Goal: Transaction & Acquisition: Purchase product/service

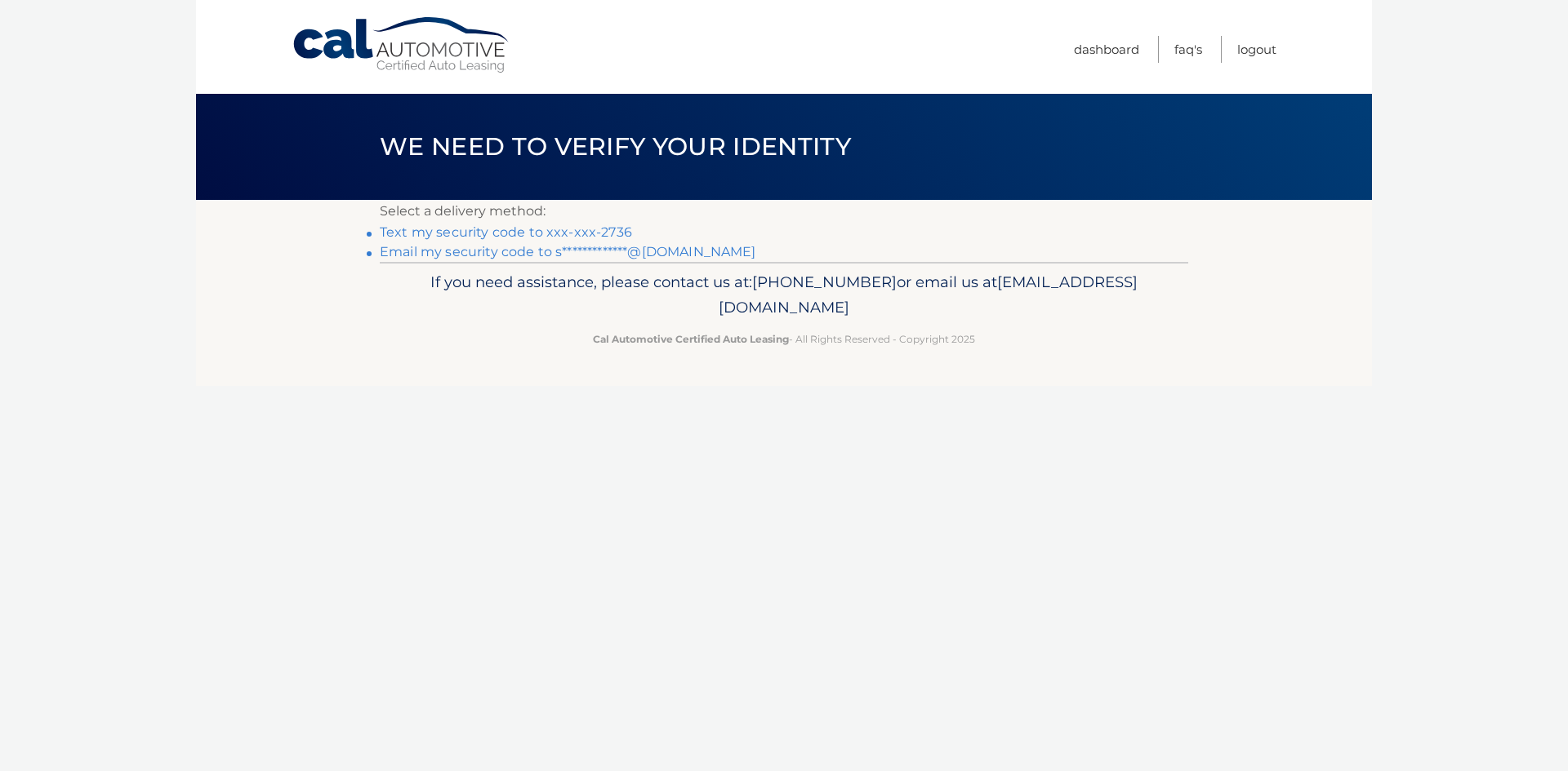
click at [494, 229] on link "Text my security code to xxx-xxx-2736" at bounding box center [506, 232] width 252 height 15
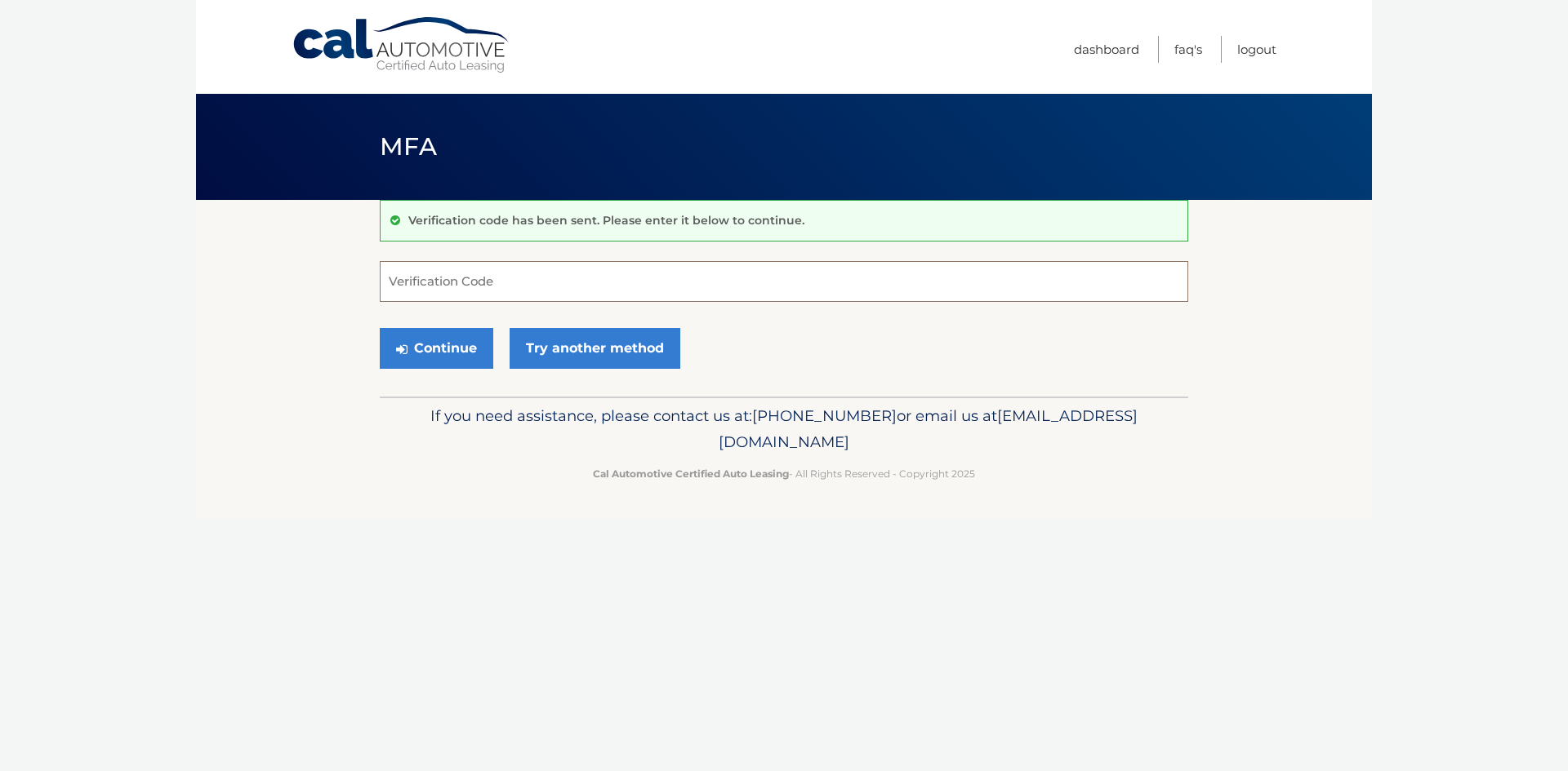
click at [522, 284] on input "Verification Code" at bounding box center [783, 282] width 808 height 41
type input "550816"
click at [447, 362] on button "Continue" at bounding box center [436, 349] width 114 height 41
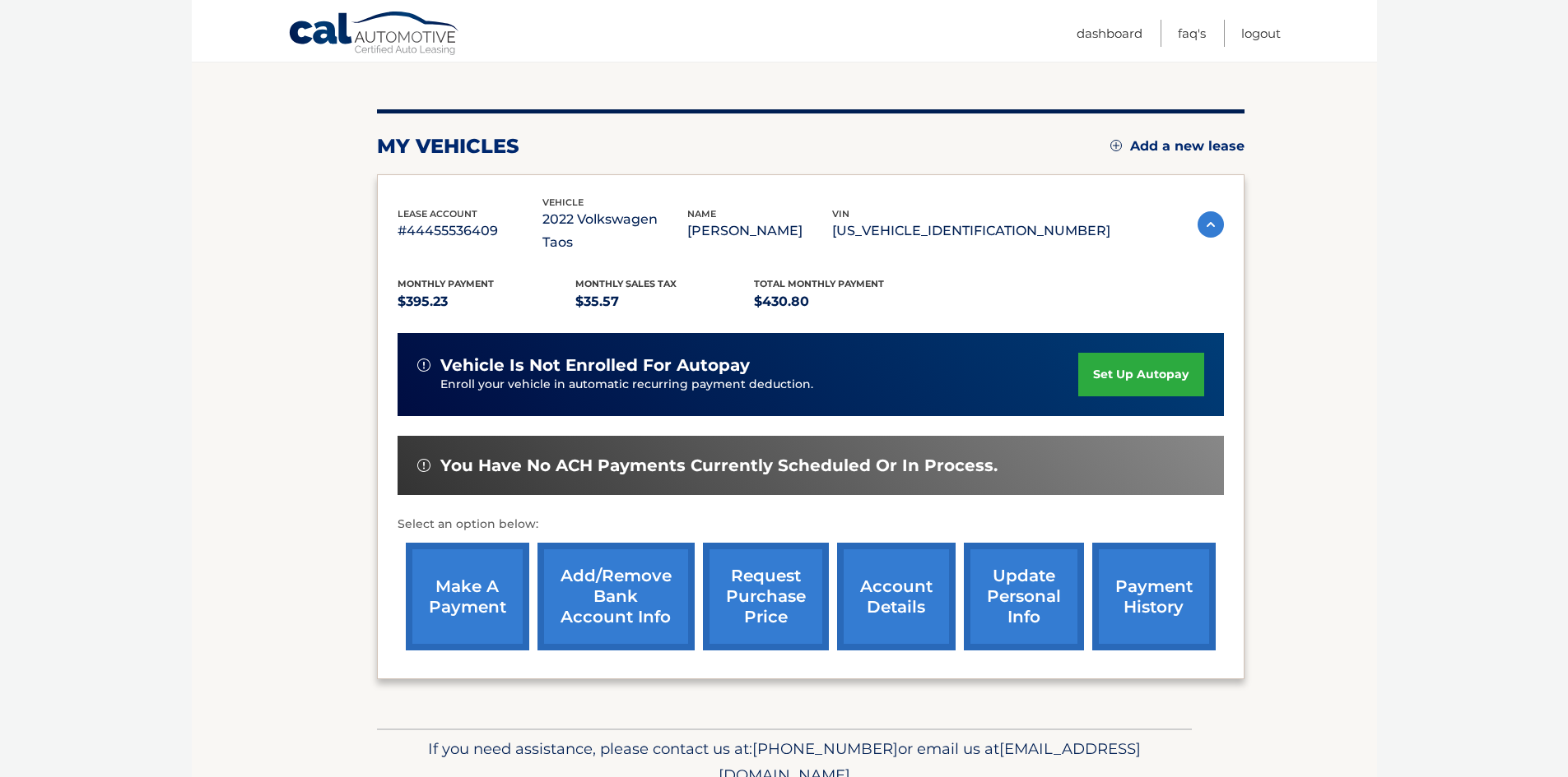
scroll to position [173, 0]
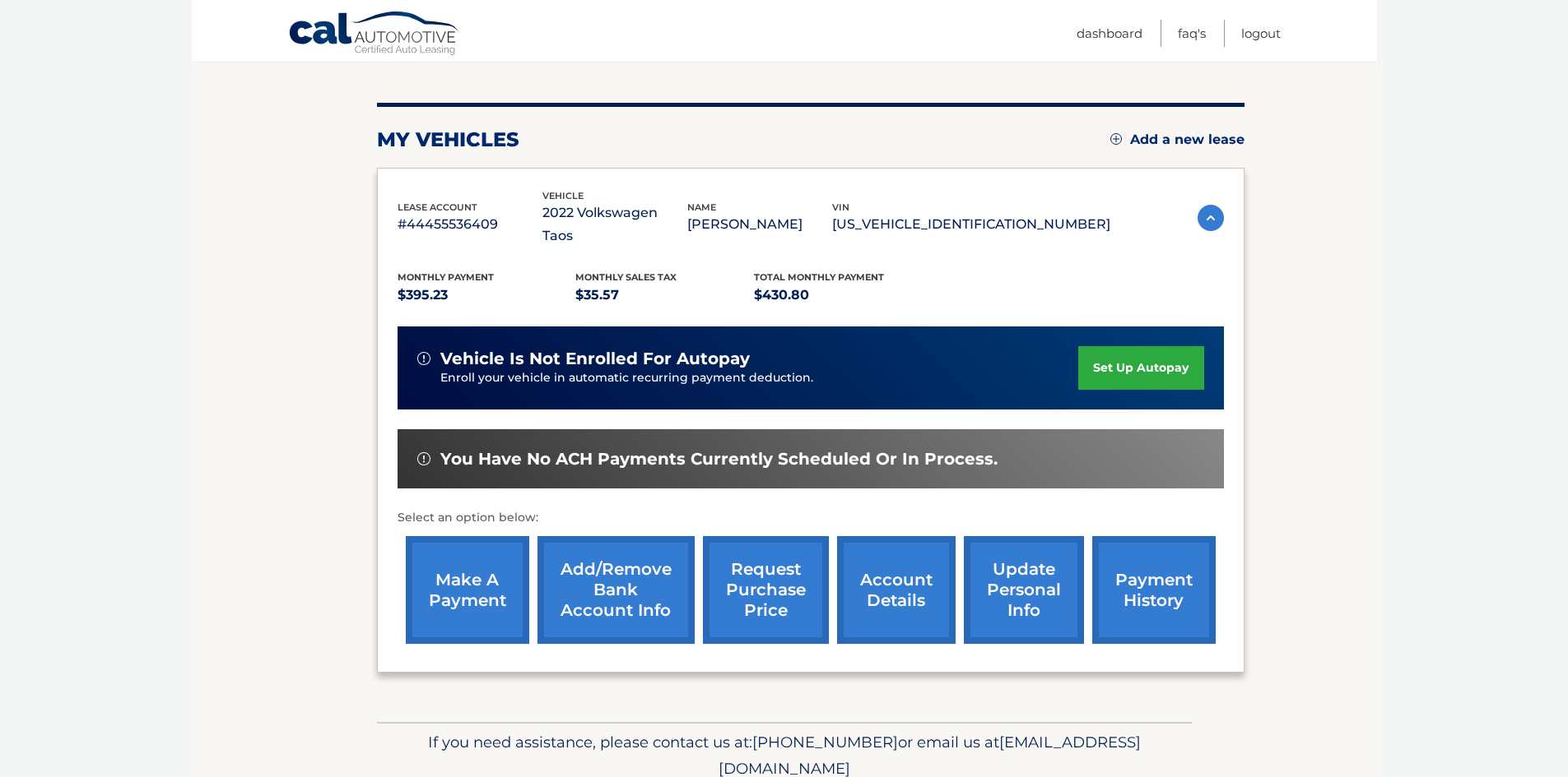
click at [463, 560] on link "make a payment" at bounding box center [467, 590] width 124 height 108
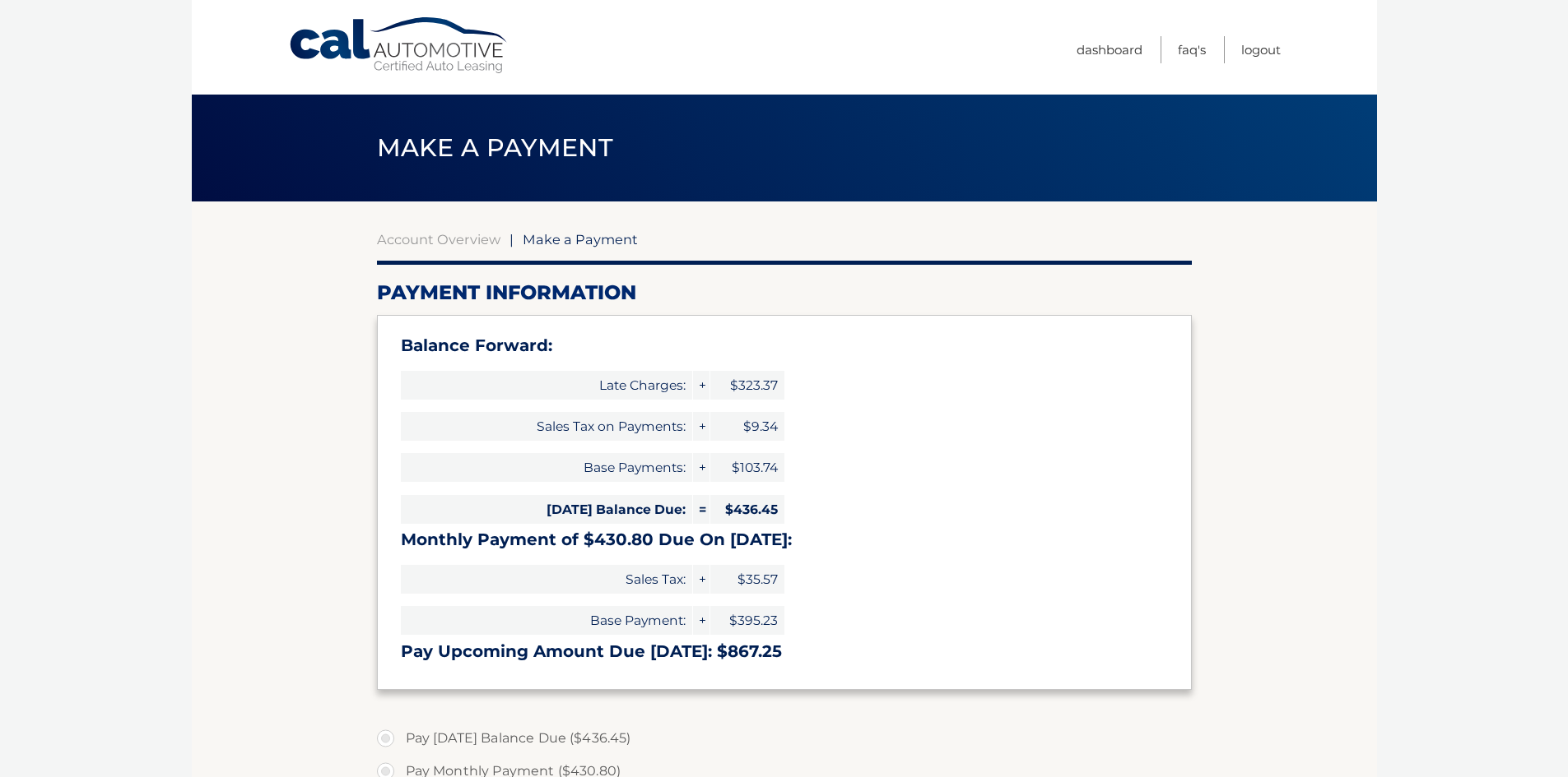
select select "MmQ5YjQxNGUtZWEwOC00YzJjLWE4ZDEtYmZlNzRiZTI1OWFl"
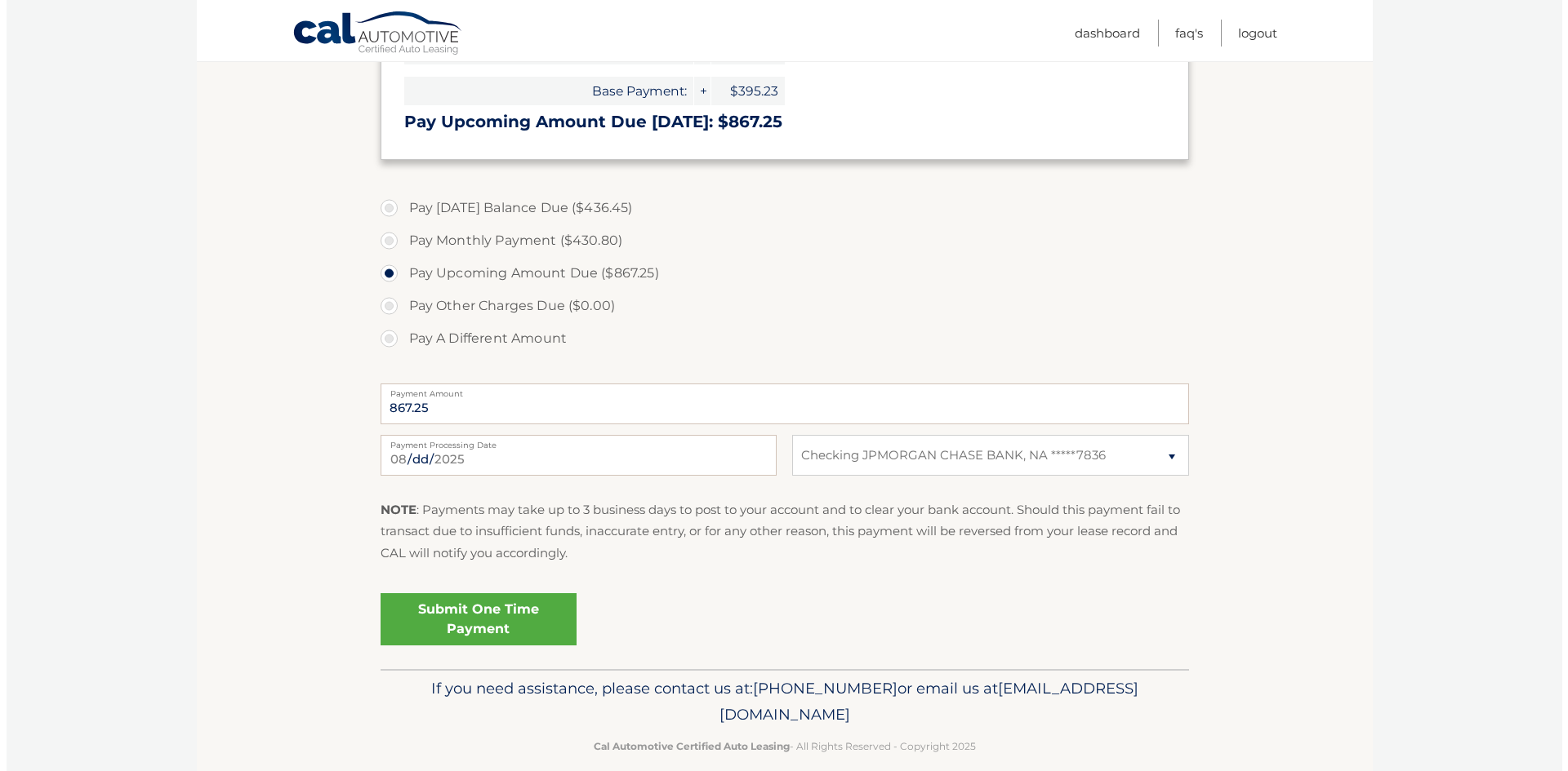
scroll to position [546, 0]
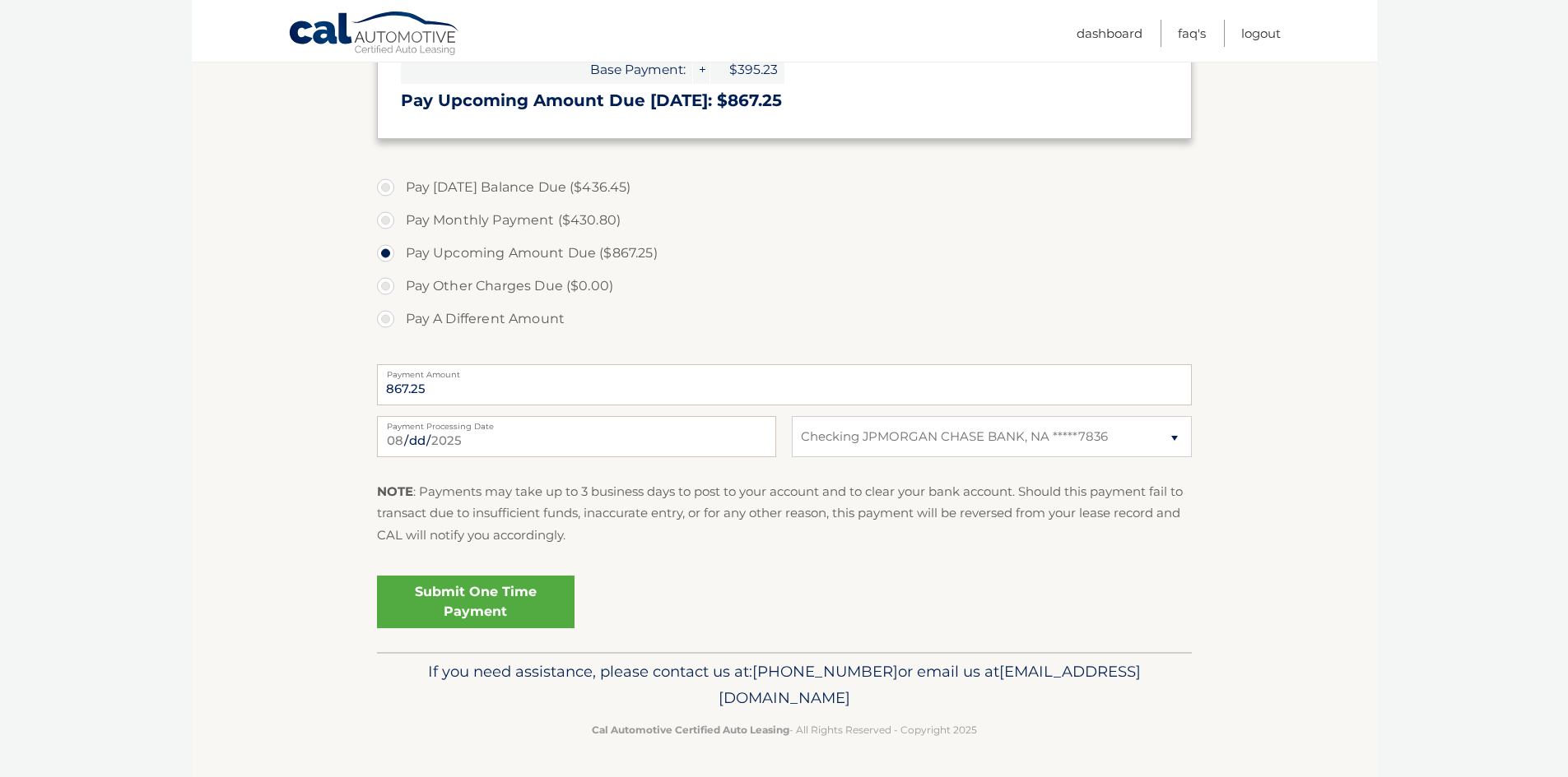
click at [478, 592] on link "Submit One Time Payment" at bounding box center [475, 602] width 197 height 52
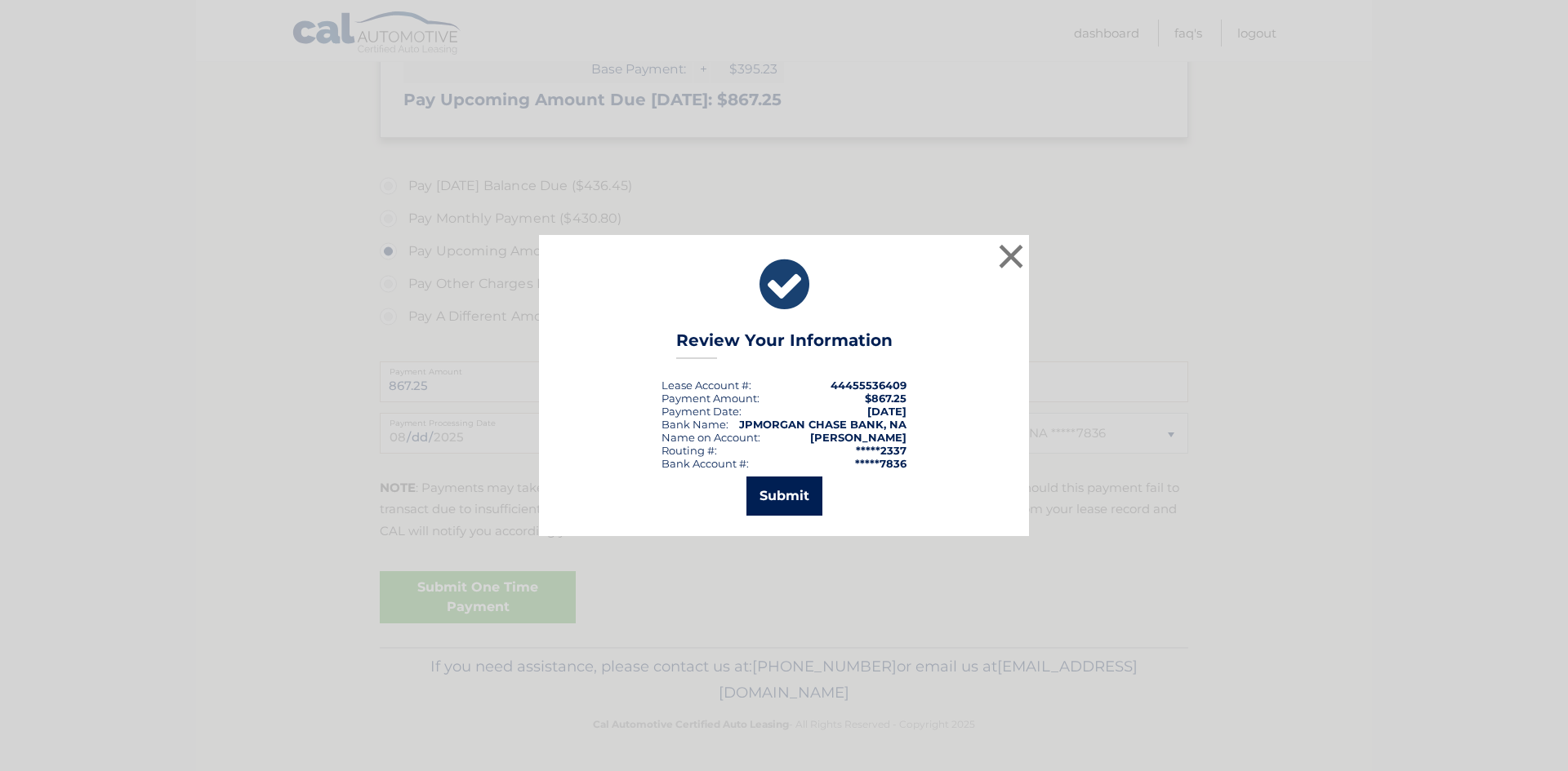
click at [781, 489] on button "Submit" at bounding box center [784, 496] width 76 height 39
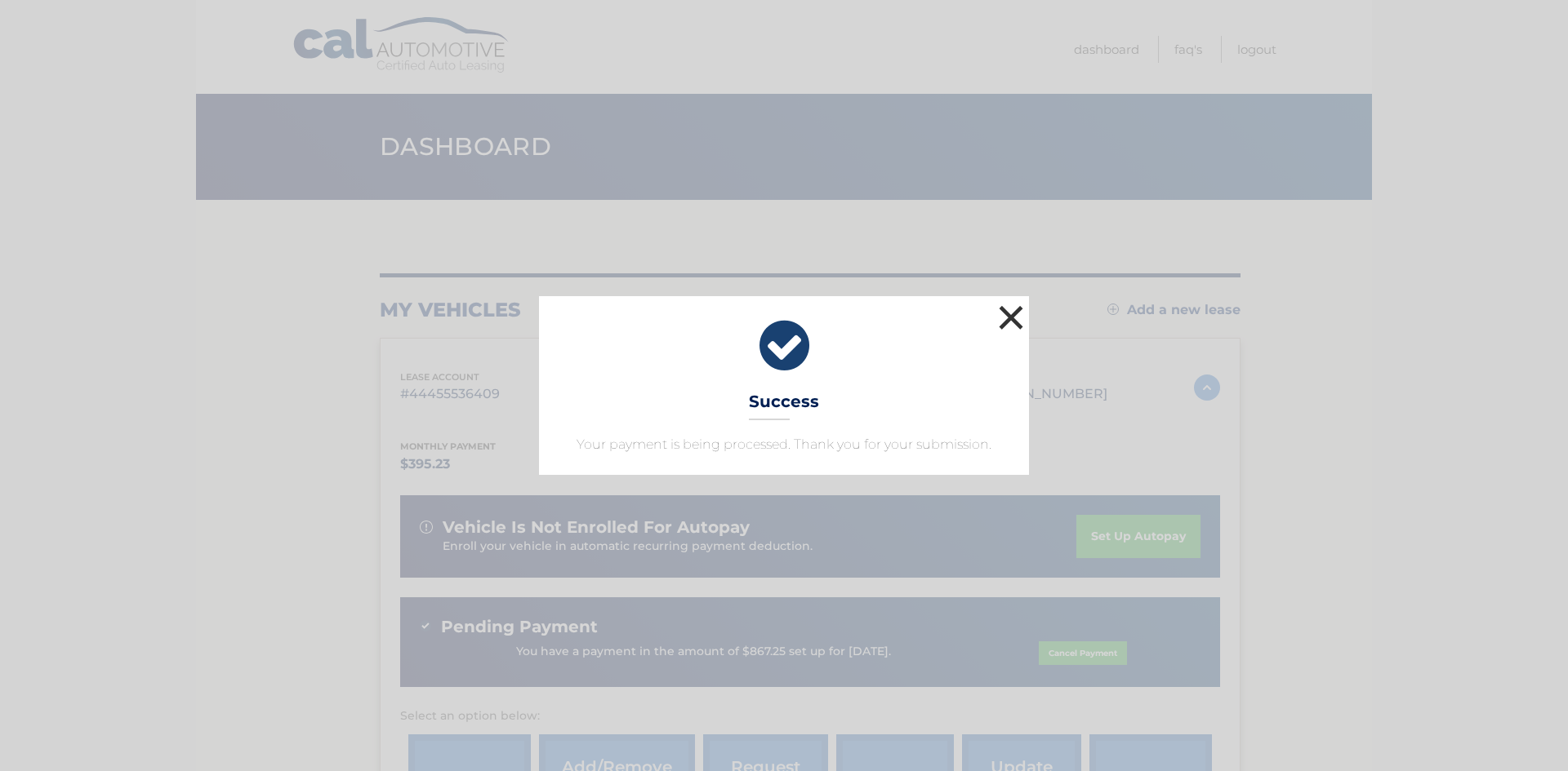
click at [1009, 313] on button "×" at bounding box center [1011, 318] width 33 height 33
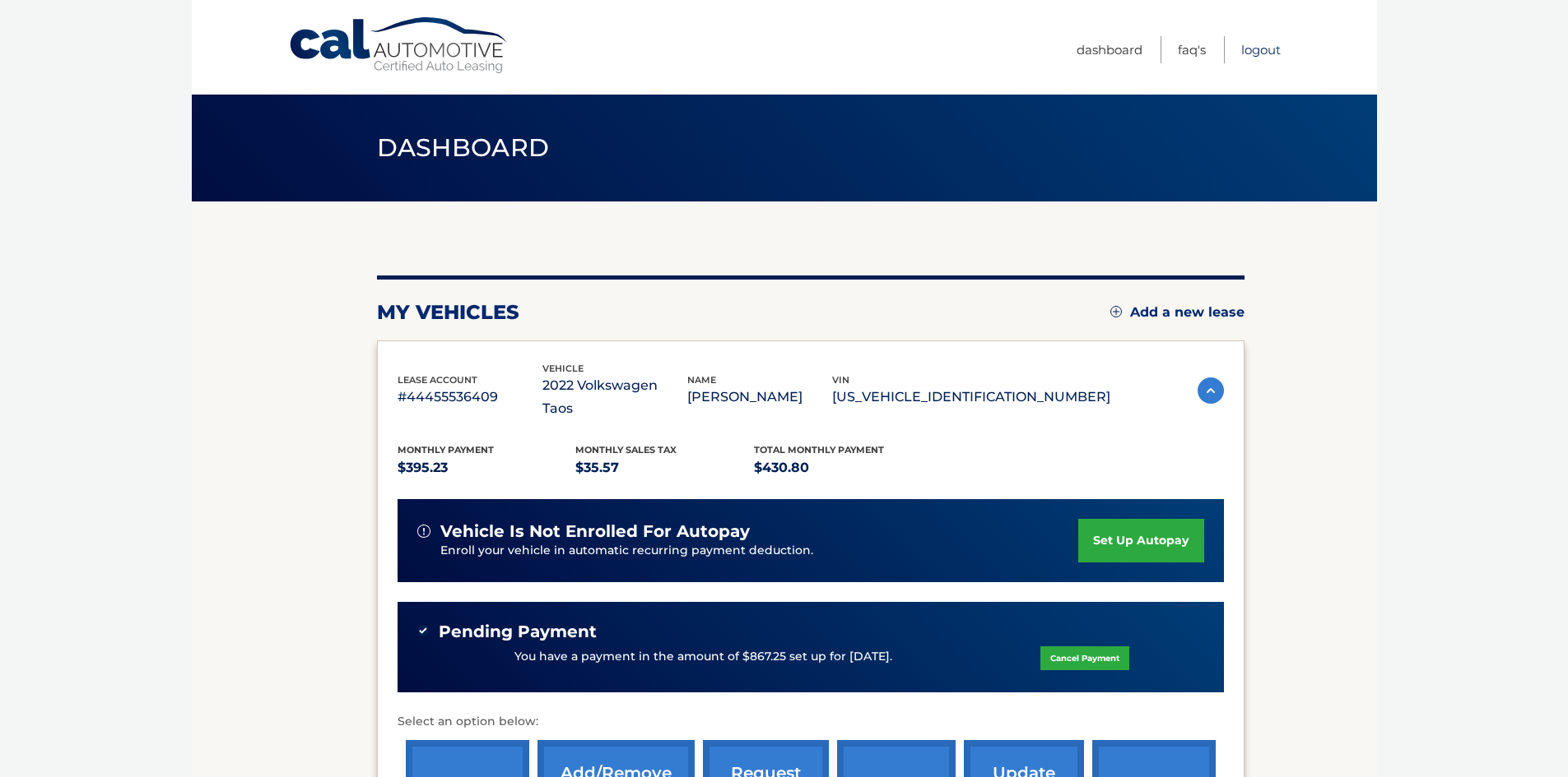
drag, startPoint x: 1259, startPoint y: 50, endPoint x: 1252, endPoint y: 59, distance: 11.4
click at [1259, 50] on link "Logout" at bounding box center [1261, 50] width 40 height 27
